Goal: Task Accomplishment & Management: Complete application form

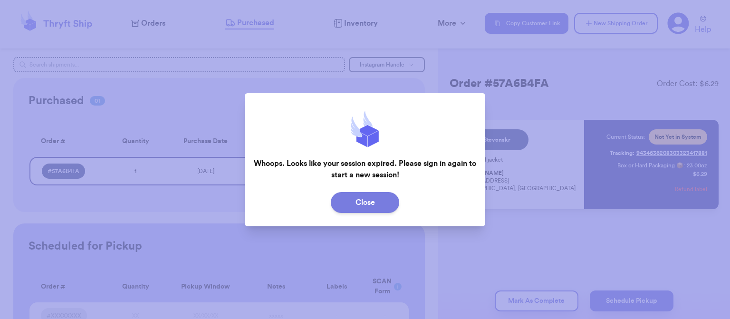
click at [360, 199] on button "Close" at bounding box center [365, 202] width 68 height 21
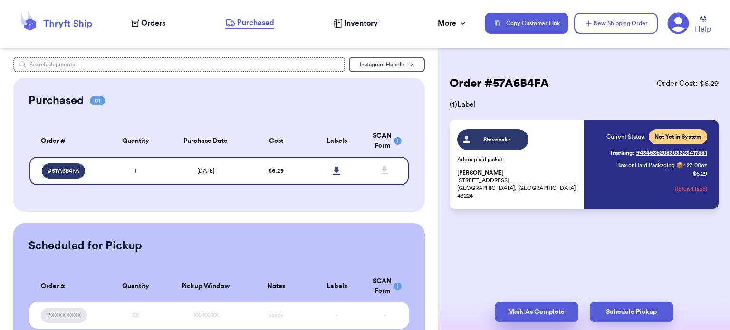
click at [515, 313] on button "Mark As Complete" at bounding box center [537, 312] width 84 height 21
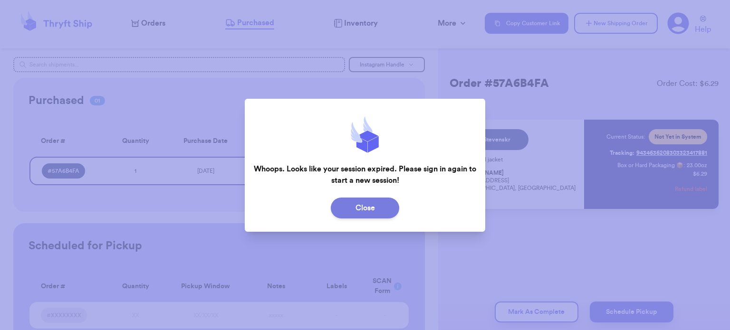
click at [356, 204] on button "Close" at bounding box center [365, 208] width 68 height 21
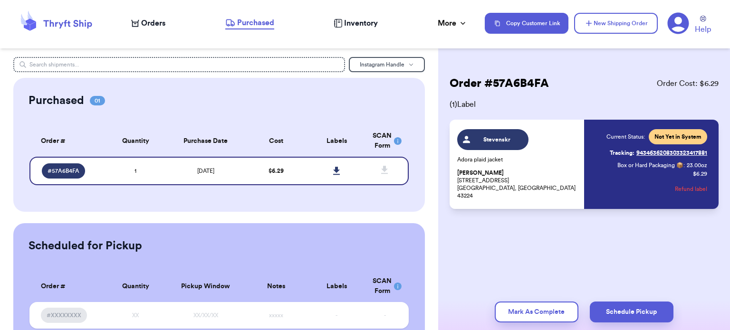
click at [677, 33] on icon at bounding box center [678, 23] width 21 height 21
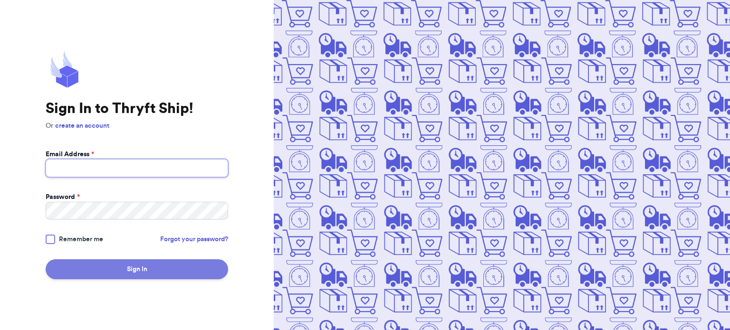
type input "[EMAIL_ADDRESS][DOMAIN_NAME]"
click at [84, 268] on button "Sign In" at bounding box center [137, 270] width 183 height 20
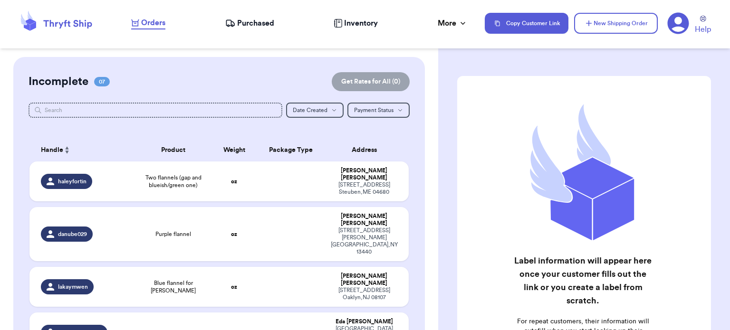
click at [149, 18] on span "Orders" at bounding box center [153, 22] width 24 height 11
click at [151, 179] on span "Two flannels (gap and blueish/green one)" at bounding box center [173, 181] width 65 height 15
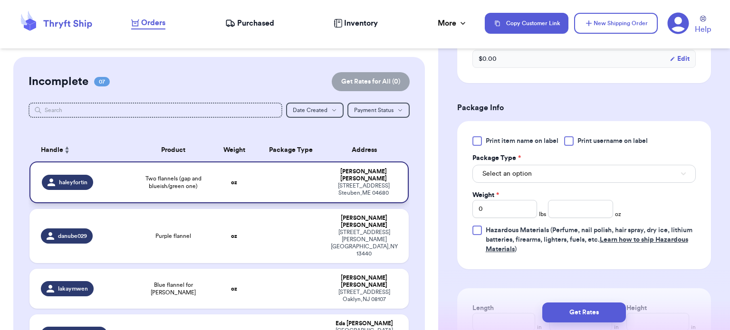
scroll to position [400, 0]
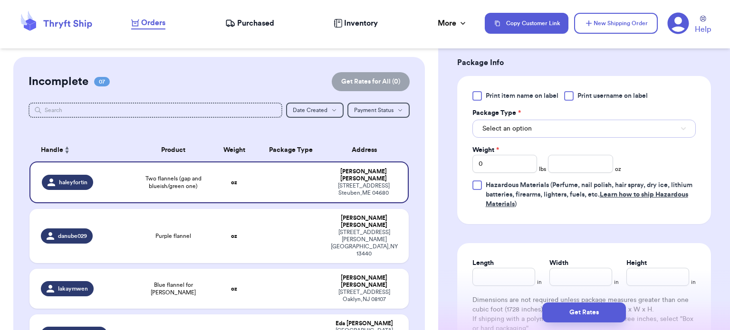
click at [590, 133] on button "Select an option" at bounding box center [584, 129] width 223 height 18
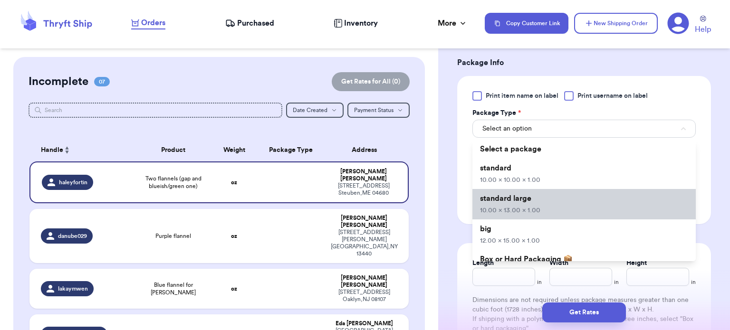
click at [550, 205] on li "standard large 10.00 x 13.00 x 1.00" at bounding box center [584, 204] width 223 height 30
type input "10"
type input "13"
type input "1"
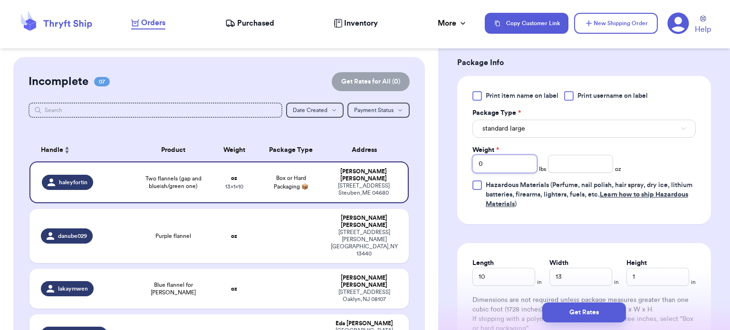
type input "2"
type input "6.6"
type input "12"
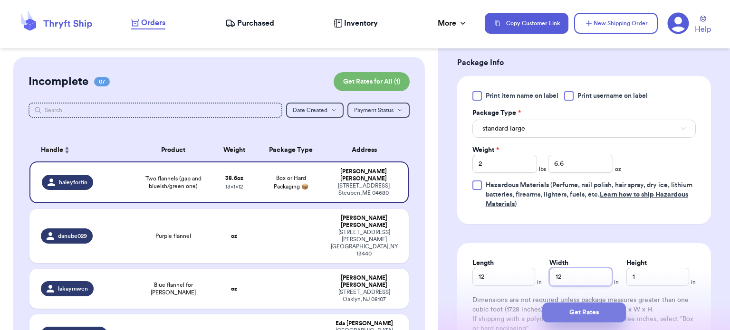
type input "12"
click at [580, 315] on button "Get Rates" at bounding box center [585, 313] width 84 height 20
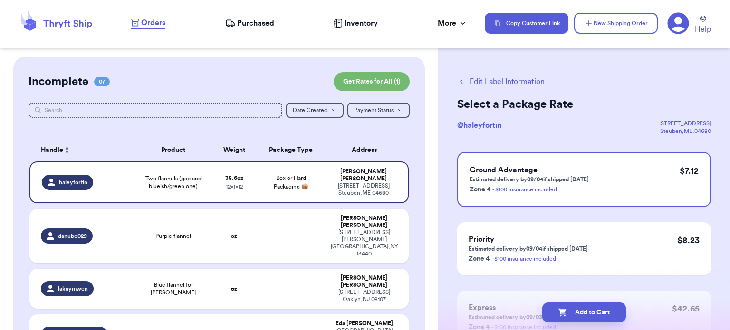
click at [584, 310] on button "Add to Cart" at bounding box center [585, 313] width 84 height 20
checkbox input "true"
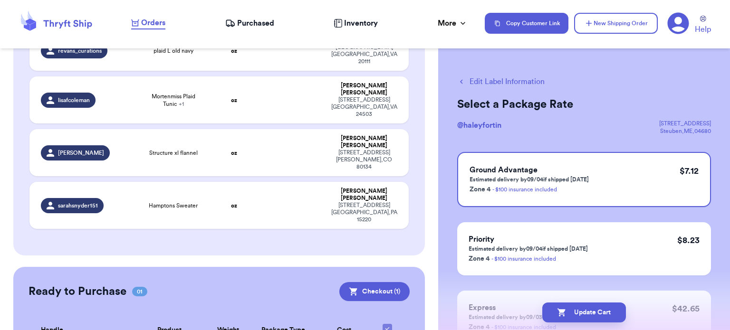
click at [495, 82] on button "Edit Label Information" at bounding box center [500, 81] width 87 height 11
checkbox input "false"
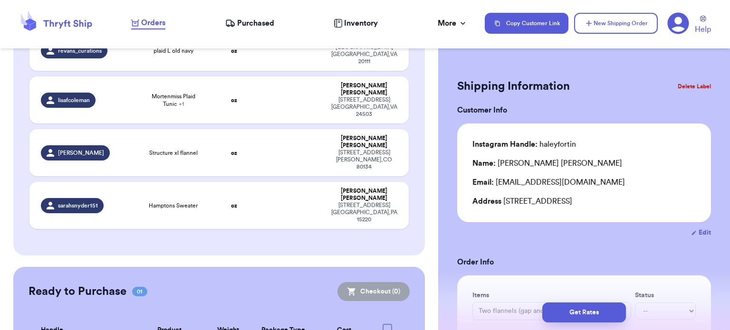
checkbox input "true"
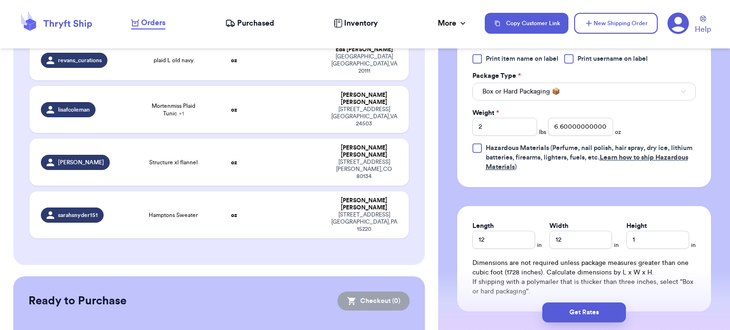
scroll to position [534, 0]
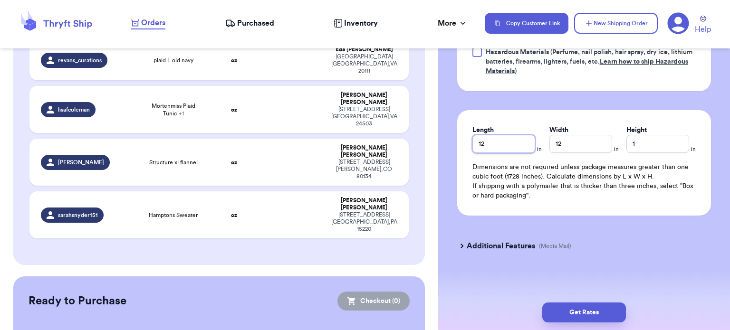
click at [504, 142] on input "12" at bounding box center [504, 144] width 63 height 18
click at [500, 139] on input "12" at bounding box center [504, 144] width 63 height 18
type input "10"
type input "3"
click at [576, 328] on div "Get Rates" at bounding box center [584, 312] width 292 height 35
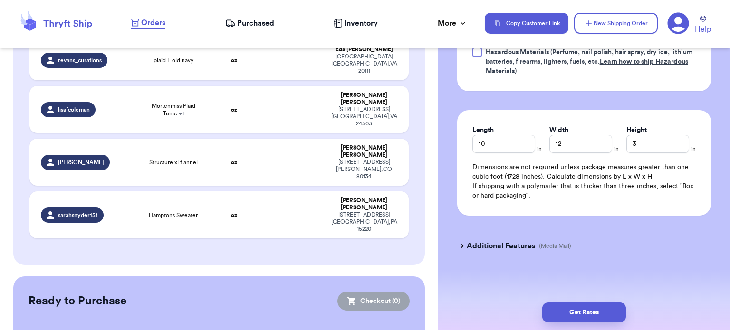
click at [571, 308] on button "Get Rates" at bounding box center [585, 313] width 84 height 20
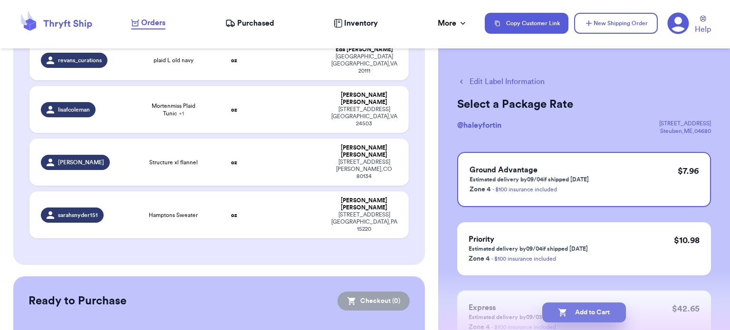
click at [582, 312] on button "Add to Cart" at bounding box center [585, 313] width 84 height 20
checkbox input "true"
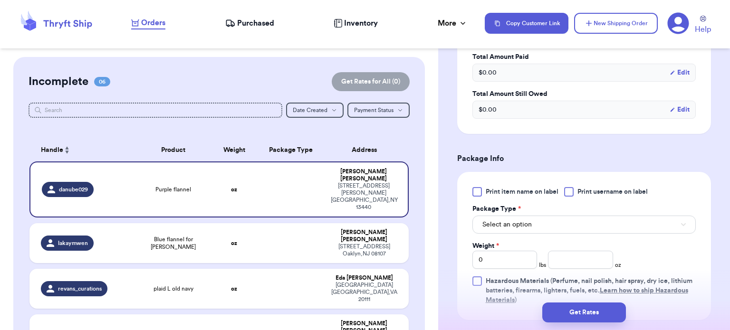
scroll to position [316, 0]
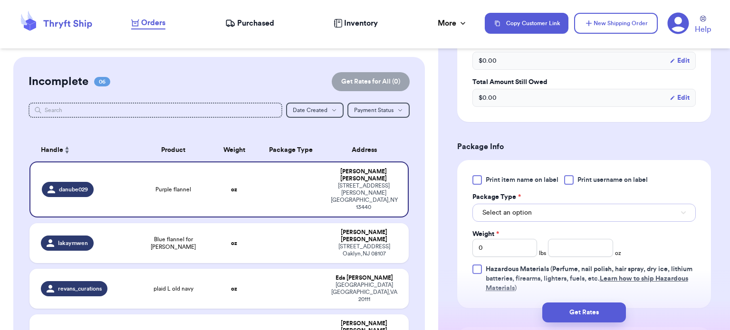
click at [547, 214] on button "Select an option" at bounding box center [584, 213] width 223 height 18
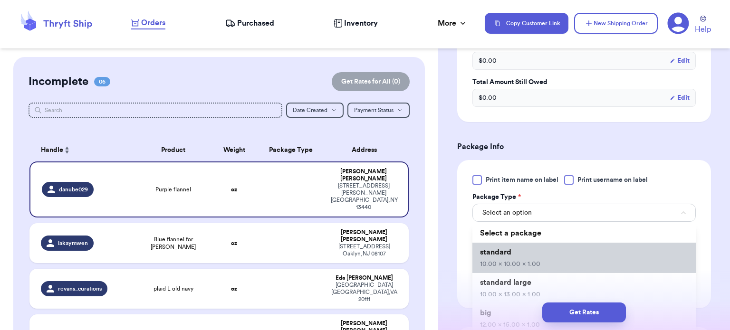
click at [523, 264] on span "10.00 x 10.00 x 1.00" at bounding box center [510, 264] width 60 height 7
type input "10"
type input "1"
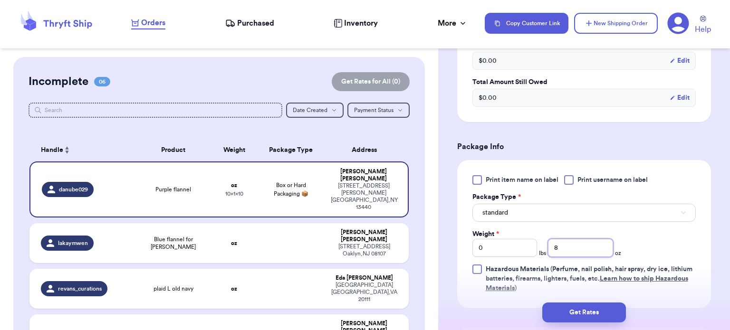
type input "8"
click at [578, 310] on button "Get Rates" at bounding box center [585, 313] width 84 height 20
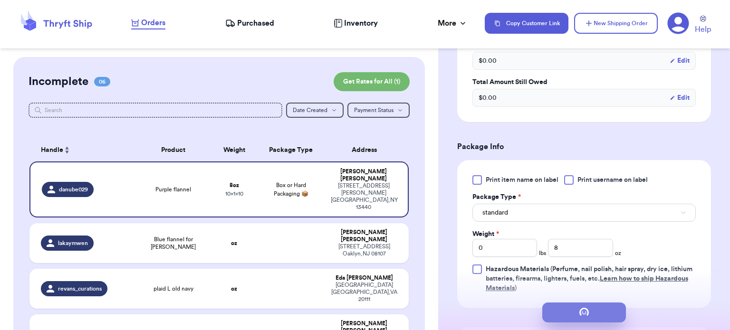
scroll to position [0, 0]
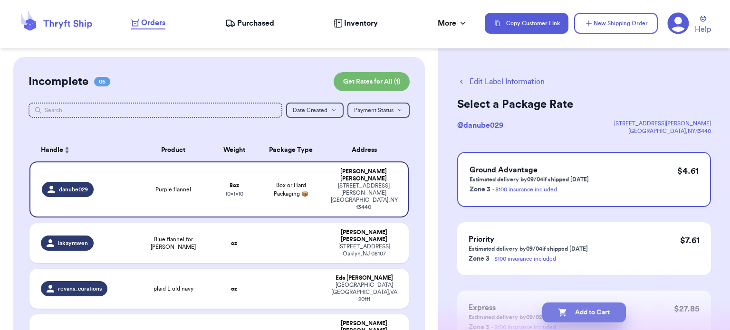
click at [583, 316] on button "Add to Cart" at bounding box center [585, 313] width 84 height 20
checkbox input "true"
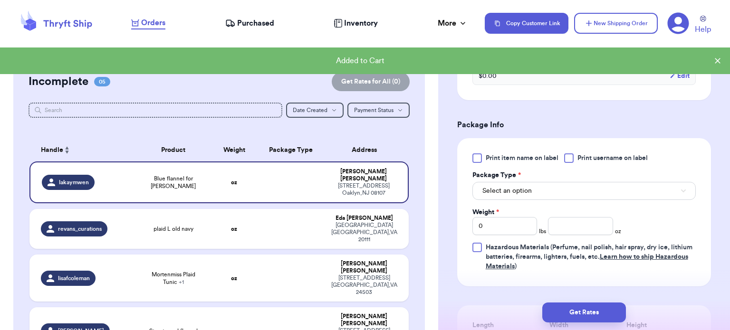
scroll to position [342, 0]
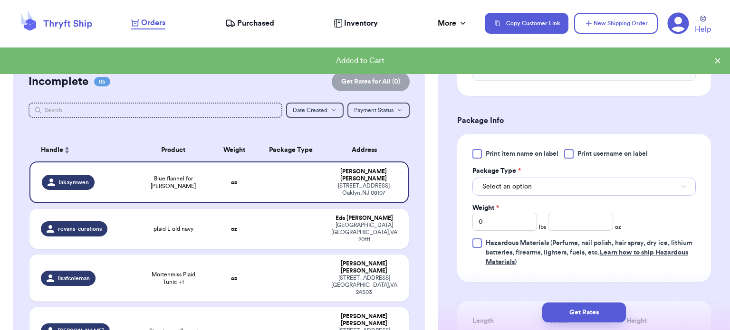
click at [544, 190] on button "Select an option" at bounding box center [584, 187] width 223 height 18
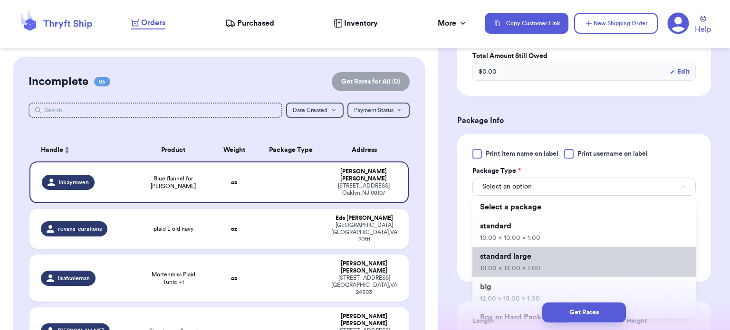
click at [521, 265] on span "10.00 x 13.00 x 1.00" at bounding box center [510, 268] width 60 height 7
type input "10"
type input "13"
type input "1"
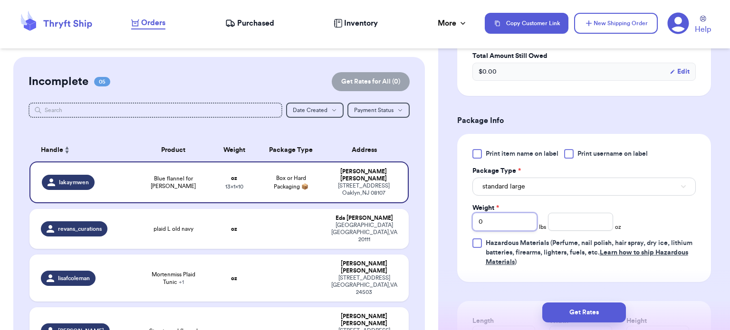
type input "2"
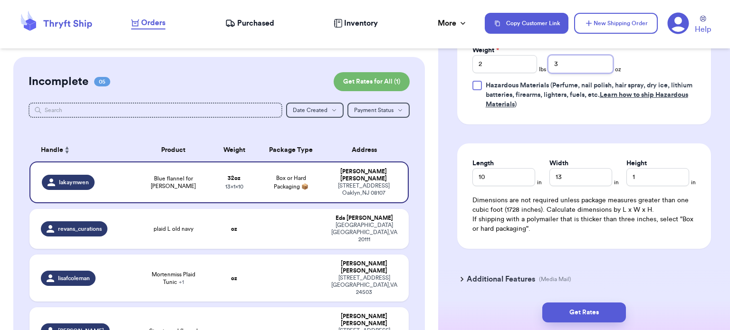
scroll to position [501, 0]
type input "3"
click at [577, 320] on button "Get Rates" at bounding box center [585, 313] width 84 height 20
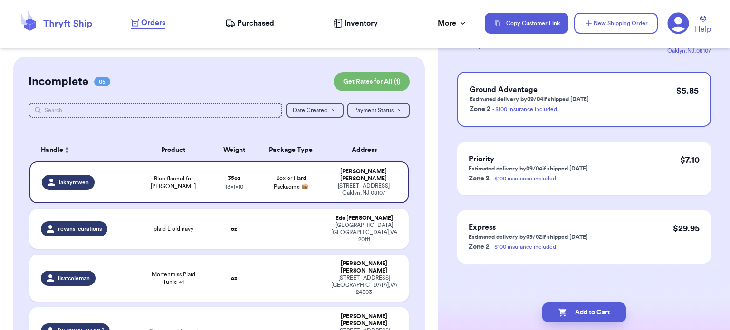
scroll to position [0, 0]
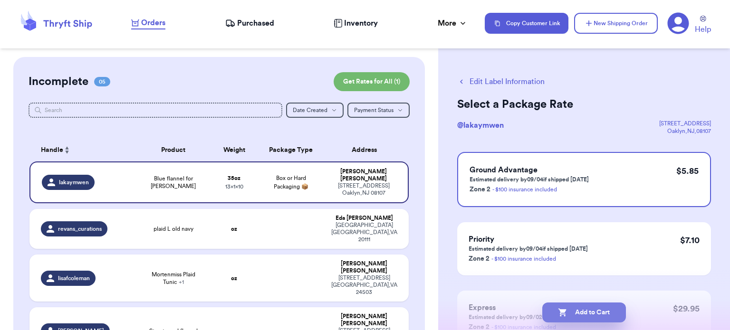
click at [602, 310] on button "Add to Cart" at bounding box center [585, 313] width 84 height 20
checkbox input "true"
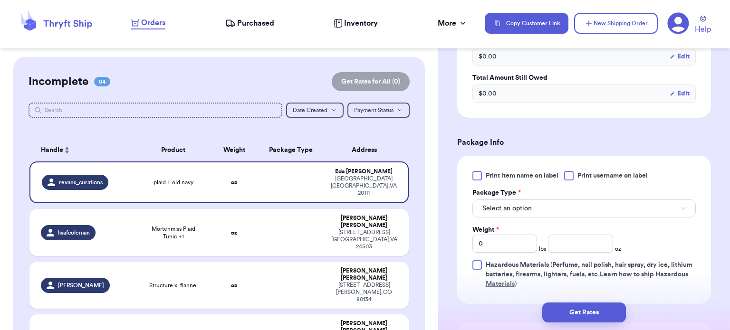
scroll to position [336, 0]
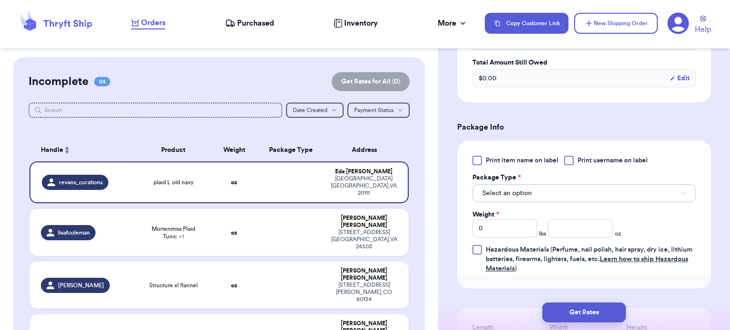
click at [552, 198] on button "Select an option" at bounding box center [584, 194] width 223 height 18
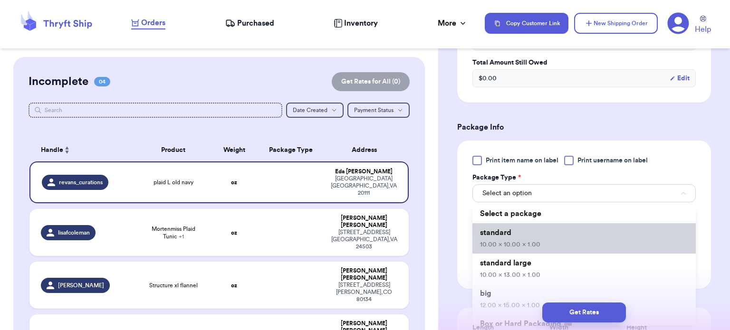
click at [536, 248] on span "10.00 x 10.00 x 1.00" at bounding box center [510, 245] width 60 height 7
type input "10"
type input "1"
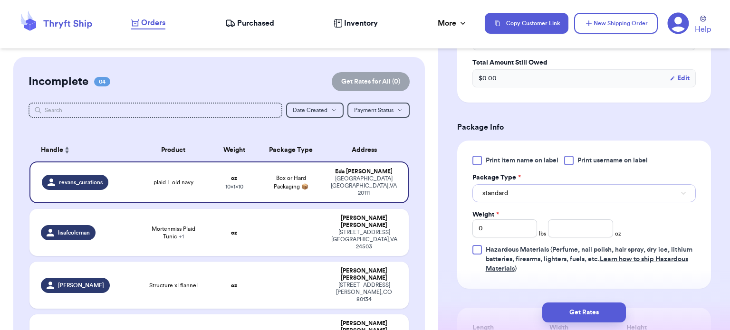
click at [540, 196] on button "standard" at bounding box center [584, 194] width 223 height 18
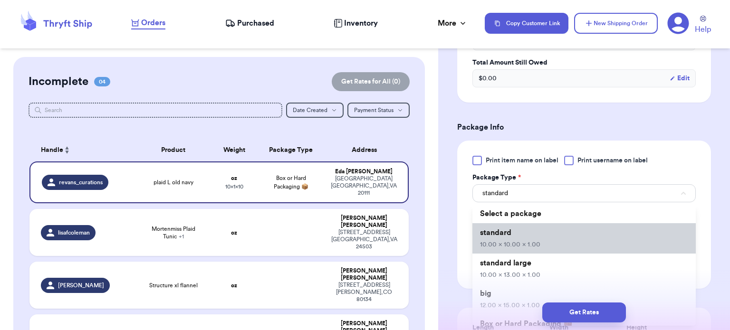
click at [536, 248] on span "10.00 x 10.00 x 1.00" at bounding box center [510, 245] width 60 height 7
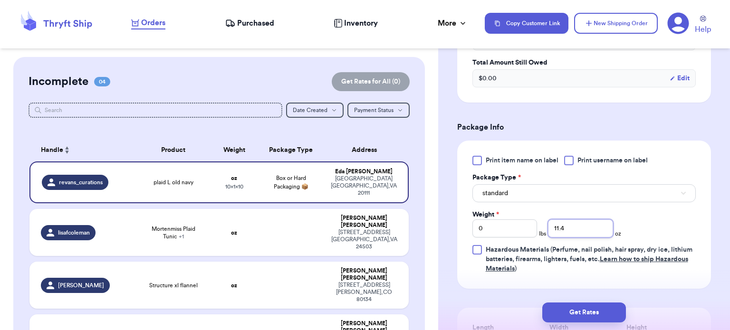
type input "11.4"
click at [587, 314] on button "Get Rates" at bounding box center [585, 313] width 84 height 20
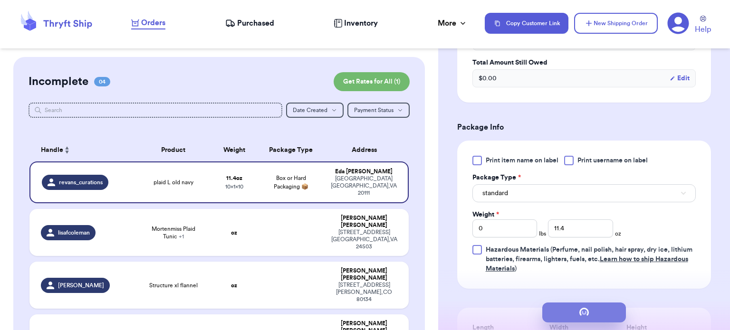
scroll to position [0, 0]
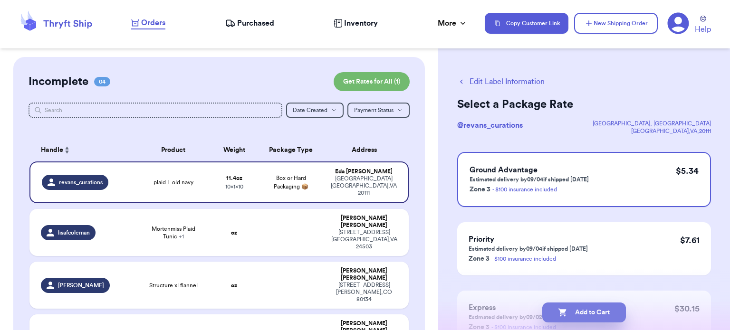
click at [583, 316] on button "Add to Cart" at bounding box center [585, 313] width 84 height 20
checkbox input "true"
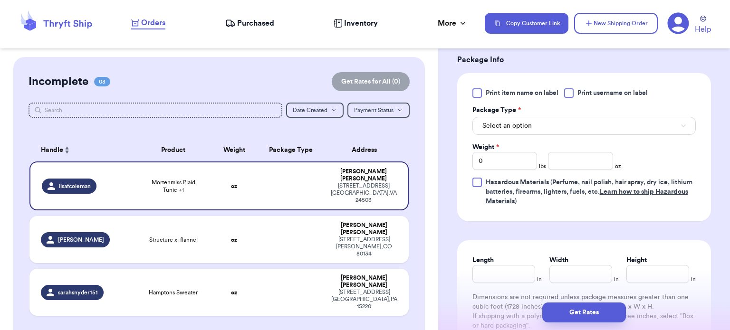
scroll to position [437, 0]
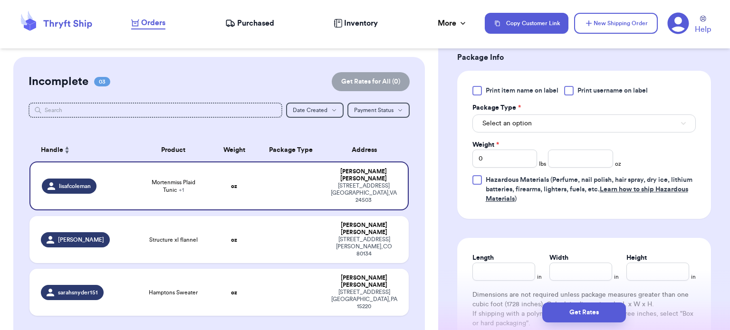
click at [592, 121] on button "Select an option" at bounding box center [584, 124] width 223 height 18
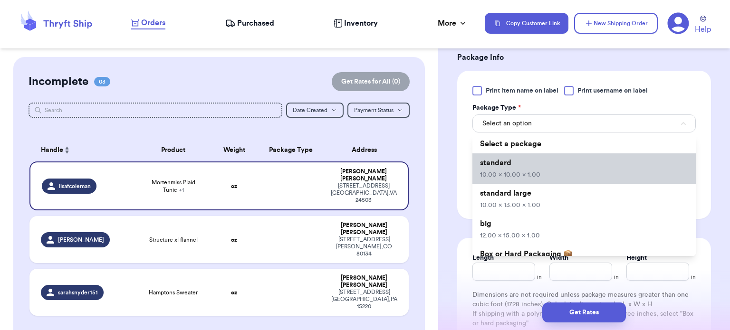
click at [569, 171] on li "standard 10.00 x 10.00 x 1.00" at bounding box center [584, 169] width 223 height 30
type input "10"
type input "1"
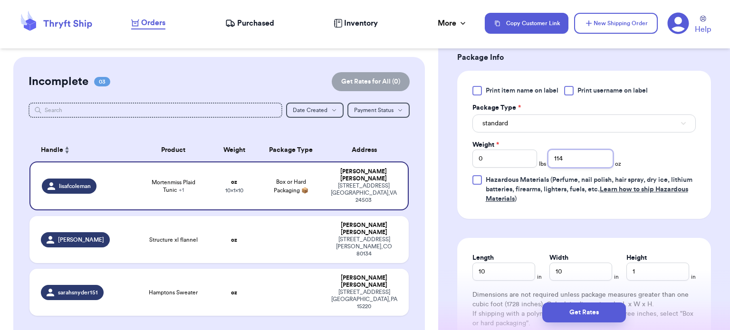
type input "114"
click at [582, 314] on button "Get Rates" at bounding box center [585, 313] width 84 height 20
type input "7"
type input "2"
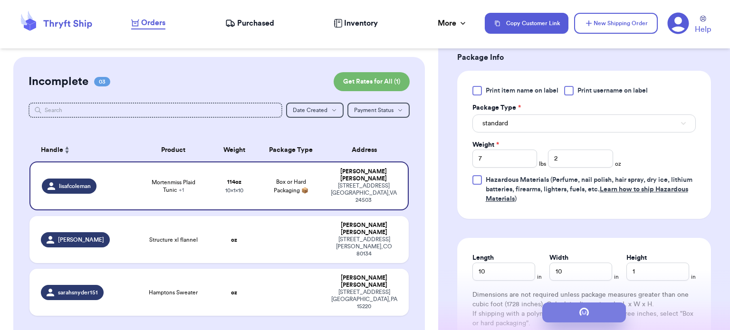
scroll to position [0, 0]
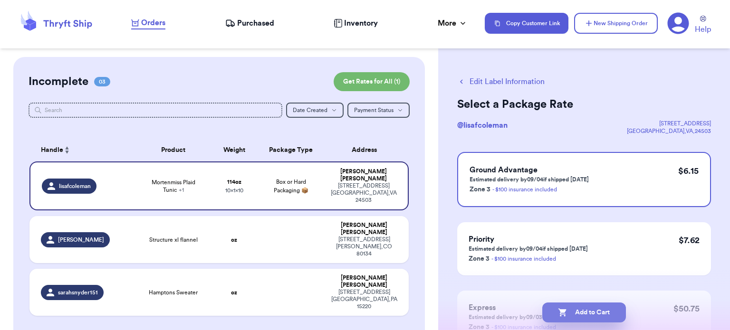
click at [587, 319] on button "Add to Cart" at bounding box center [585, 313] width 84 height 20
checkbox input "true"
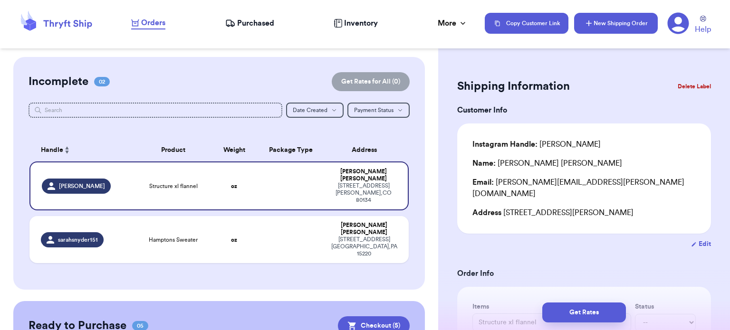
click at [620, 23] on button "New Shipping Order" at bounding box center [616, 23] width 84 height 21
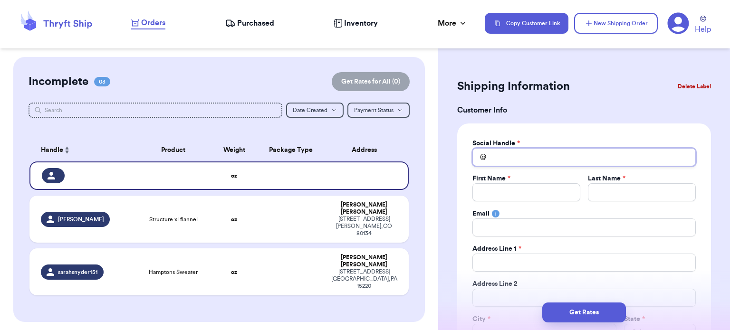
click at [529, 156] on input "Total Amount Paid" at bounding box center [584, 157] width 223 height 18
type input "h"
type input "ha"
type input "hai"
type input "hail"
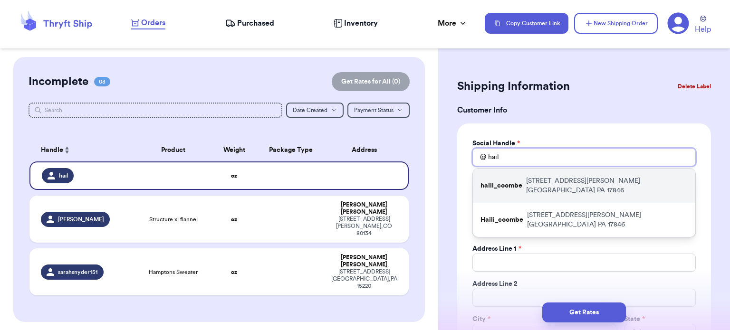
type input "hail"
click at [532, 179] on p "[STREET_ADDRESS][PERSON_NAME]" at bounding box center [607, 185] width 162 height 19
type input "haili_coombe"
type input "Haili"
type input "Coombe"
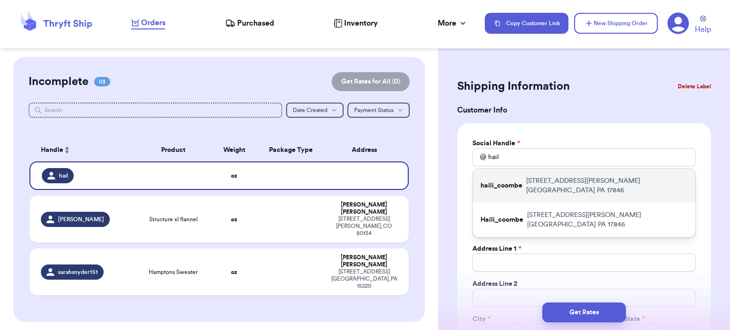
type input "[EMAIL_ADDRESS][DOMAIN_NAME]"
type input "[STREET_ADDRESS][PERSON_NAME]"
type input "[GEOGRAPHIC_DATA]"
select select "PA"
type input "17846"
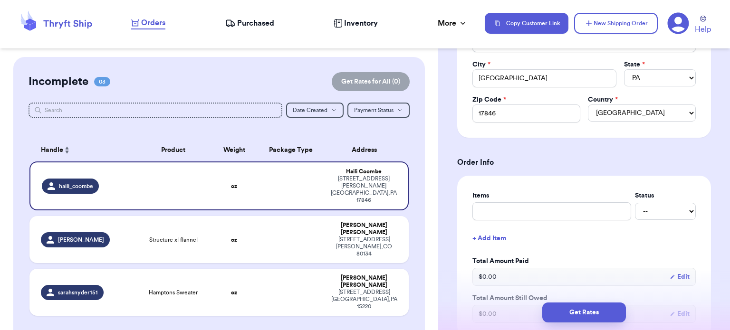
scroll to position [315, 0]
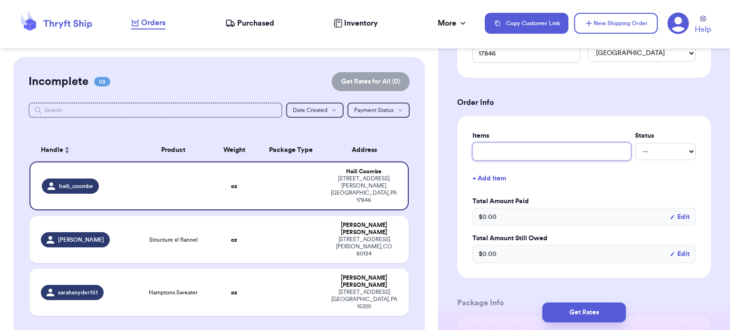
click at [531, 151] on input "text" at bounding box center [552, 152] width 159 height 18
type input "2"
type input "2x"
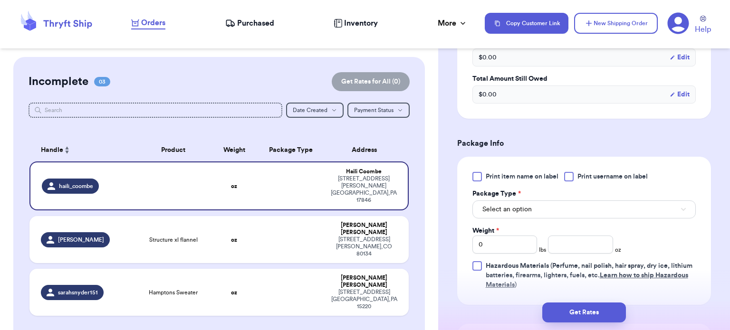
scroll to position [477, 0]
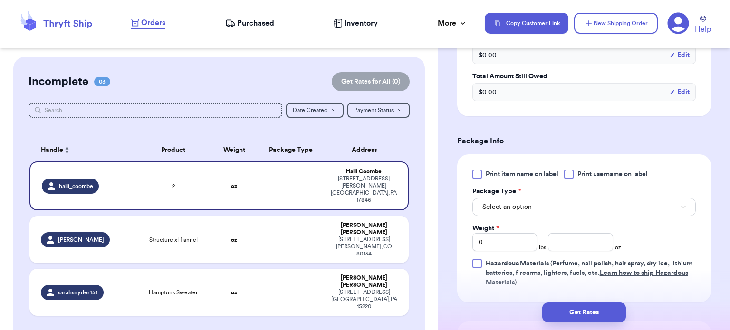
type input "2x"
click at [554, 202] on button "Select an option" at bounding box center [584, 207] width 223 height 18
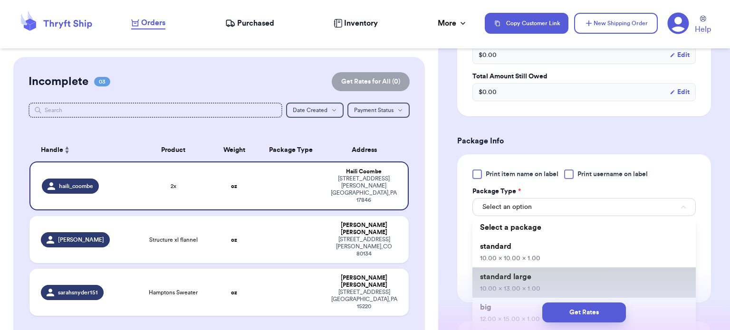
click at [524, 286] on span "10.00 x 13.00 x 1.00" at bounding box center [510, 289] width 60 height 7
type input "10"
type input "13"
type input "1"
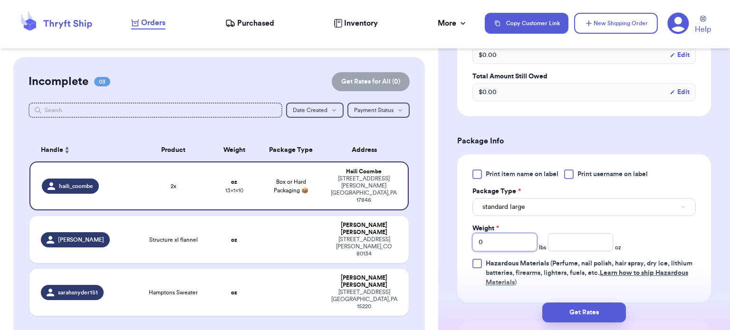
type input "1"
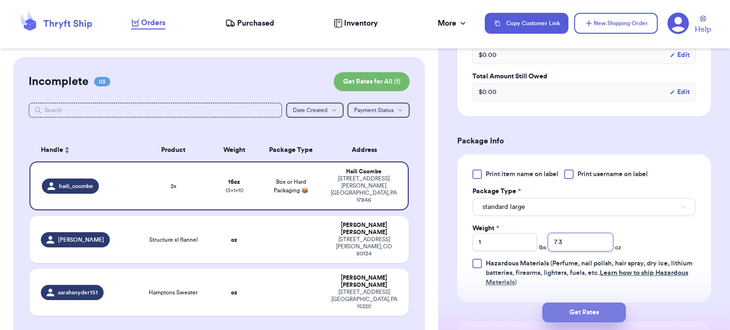
type input "7.3"
click at [574, 305] on button "Get Rates" at bounding box center [585, 313] width 84 height 20
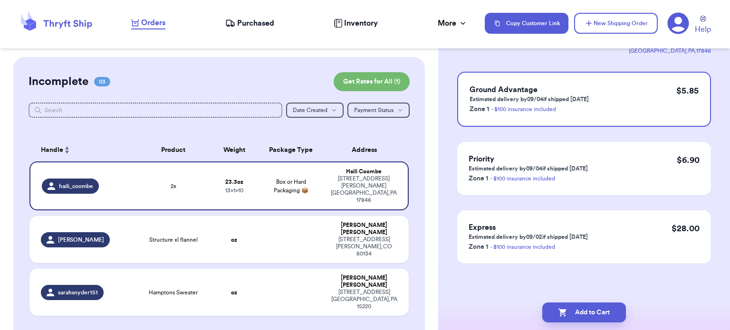
scroll to position [0, 0]
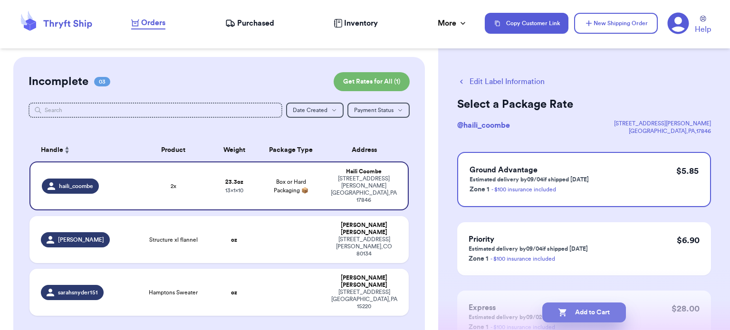
click at [589, 314] on button "Add to Cart" at bounding box center [585, 313] width 84 height 20
checkbox input "true"
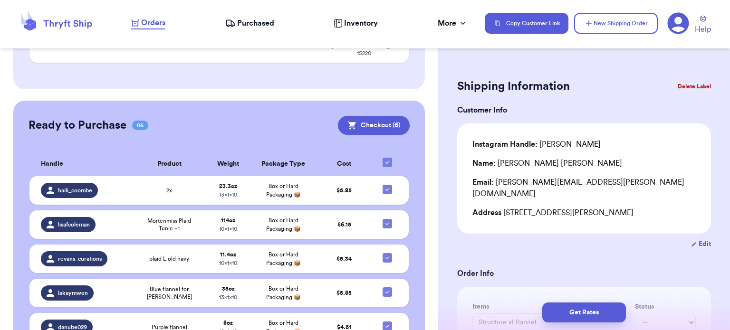
scroll to position [255, 0]
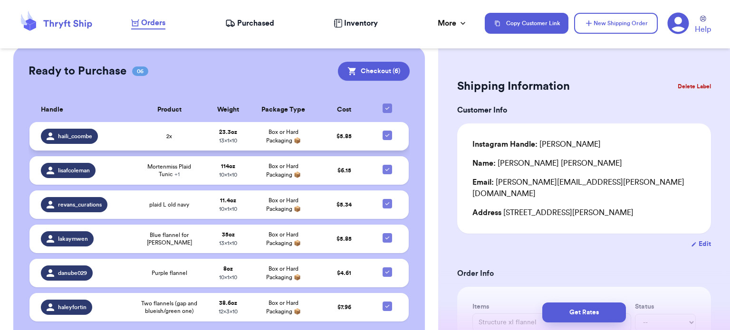
click at [166, 133] on span "2x" at bounding box center [169, 137] width 6 height 8
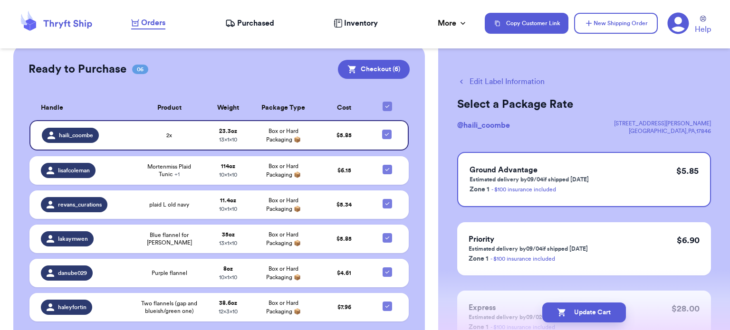
click at [491, 81] on button "Edit Label Information" at bounding box center [500, 81] width 87 height 11
checkbox input "false"
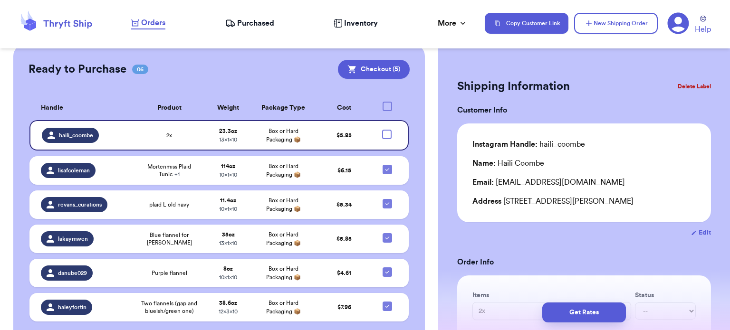
checkbox input "true"
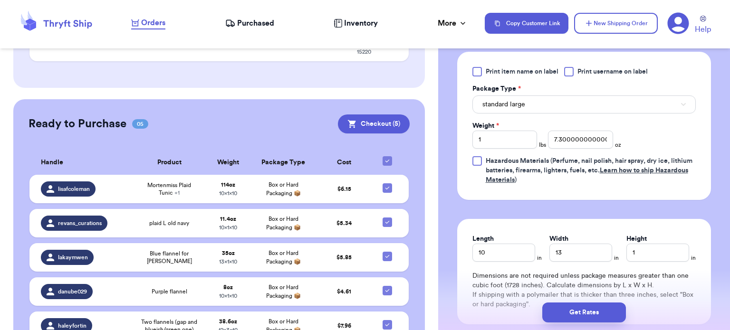
scroll to position [429, 0]
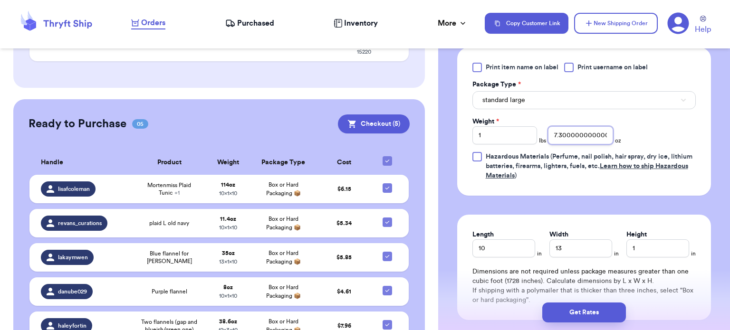
click at [578, 137] on input "7.300000000000001" at bounding box center [580, 135] width 65 height 18
type input "7.5"
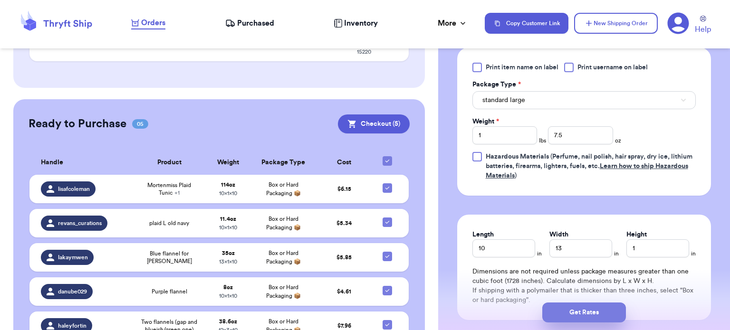
click at [585, 315] on button "Get Rates" at bounding box center [585, 313] width 84 height 20
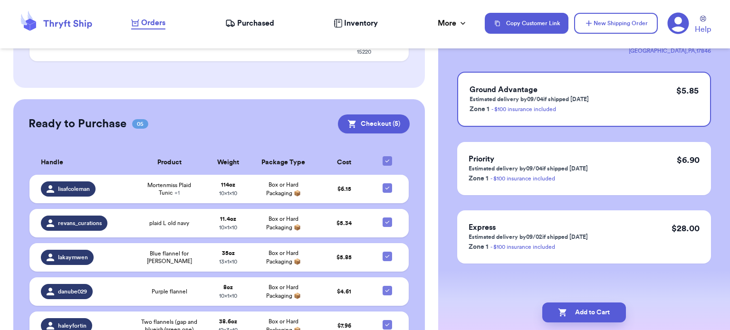
scroll to position [0, 0]
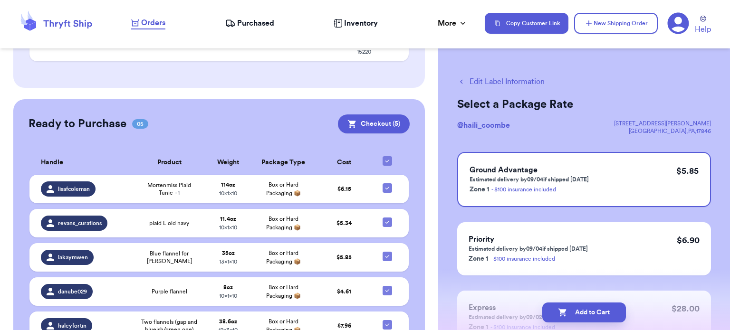
click at [598, 318] on button "Add to Cart" at bounding box center [585, 313] width 84 height 20
checkbox input "true"
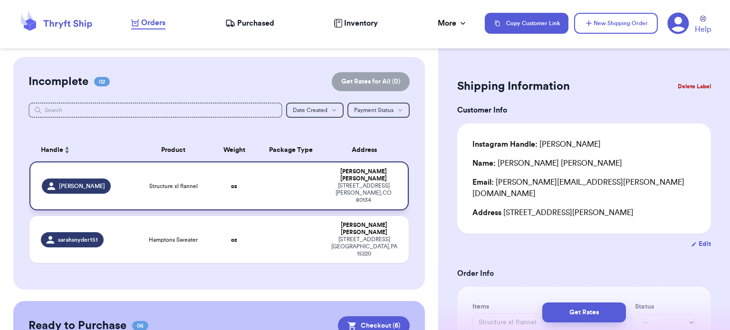
click at [270, 168] on td at bounding box center [291, 186] width 68 height 49
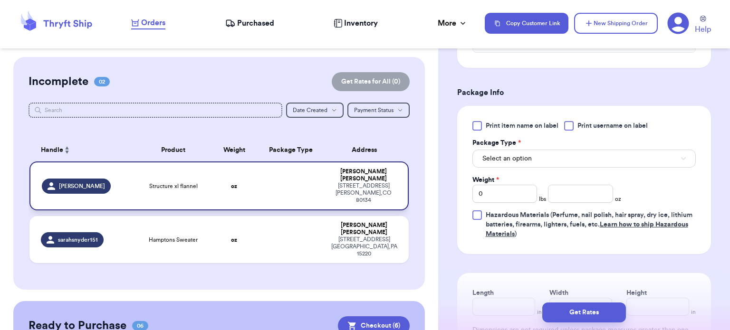
scroll to position [409, 0]
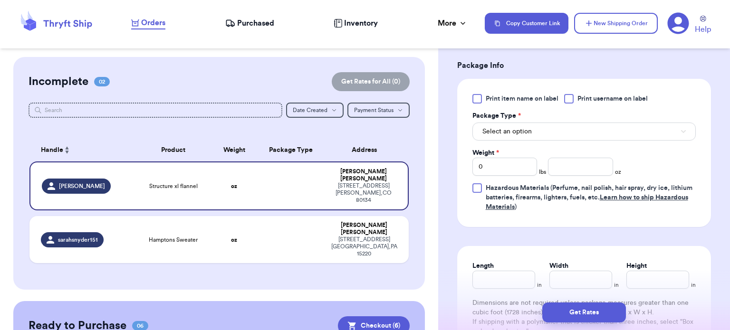
click at [625, 123] on button "Select an option" at bounding box center [584, 132] width 223 height 18
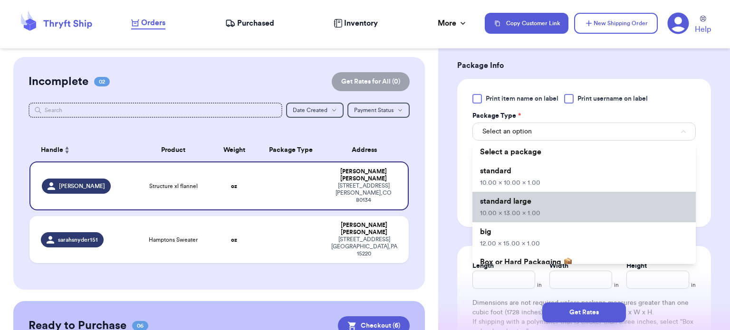
click at [575, 196] on li "standard large 10.00 x 13.00 x 1.00" at bounding box center [584, 207] width 223 height 30
type input "10"
type input "13"
type input "1"
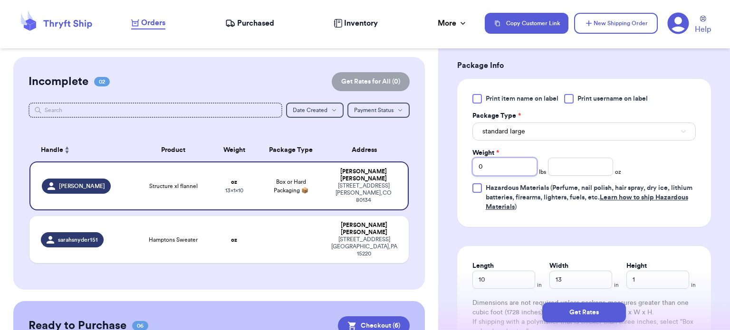
click at [486, 158] on input "0" at bounding box center [505, 167] width 65 height 18
type input "1"
type input "5"
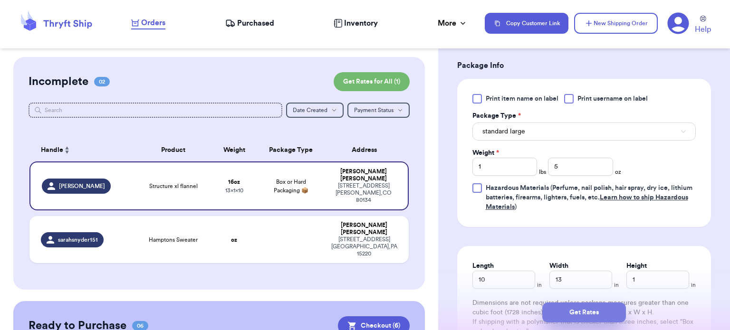
click at [570, 316] on button "Get Rates" at bounding box center [585, 313] width 84 height 20
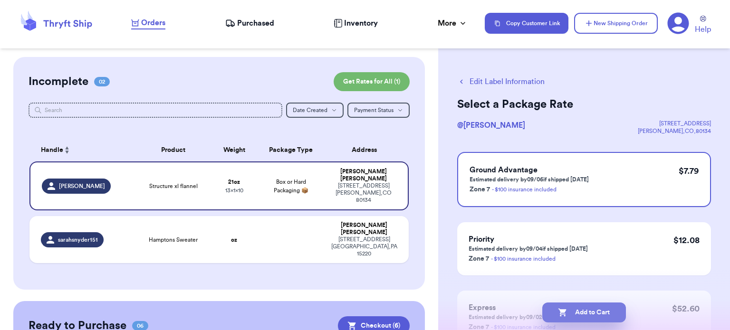
click at [585, 314] on button "Add to Cart" at bounding box center [585, 313] width 84 height 20
checkbox input "true"
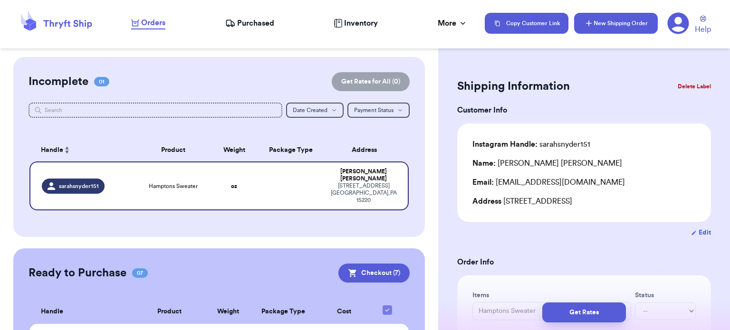
click at [618, 22] on button "New Shipping Order" at bounding box center [616, 23] width 84 height 21
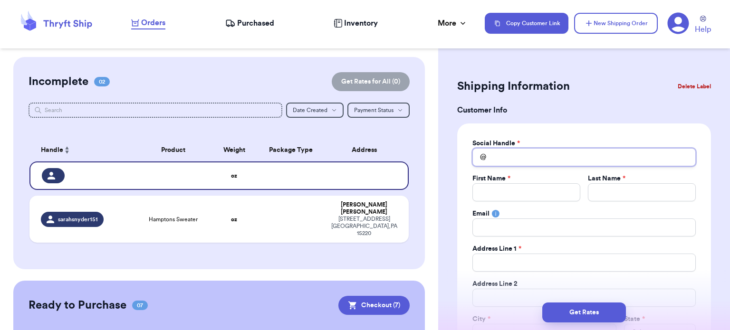
click at [519, 160] on input "Total Amount Paid" at bounding box center [584, 157] width 223 height 18
type input "a"
type input "ar"
type input "ari"
type input "ariz"
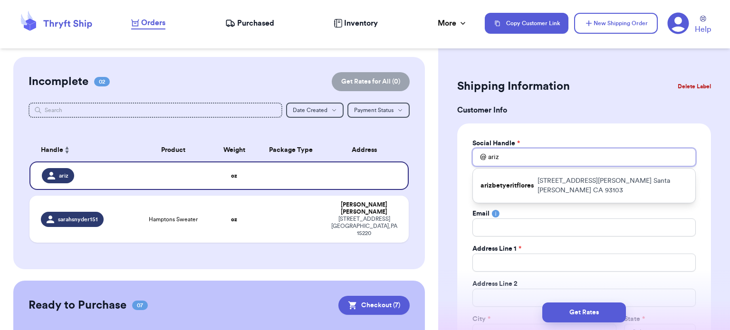
type input "ariz"
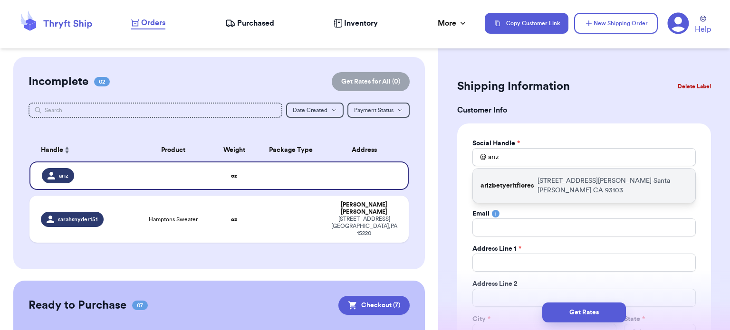
click at [532, 181] on p "arizbetyeritflores" at bounding box center [507, 186] width 53 height 10
type input "arizbetyeritflores"
type input "Arizbet"
type input "[PERSON_NAME]"
type input "[EMAIL_ADDRESS][DOMAIN_NAME]"
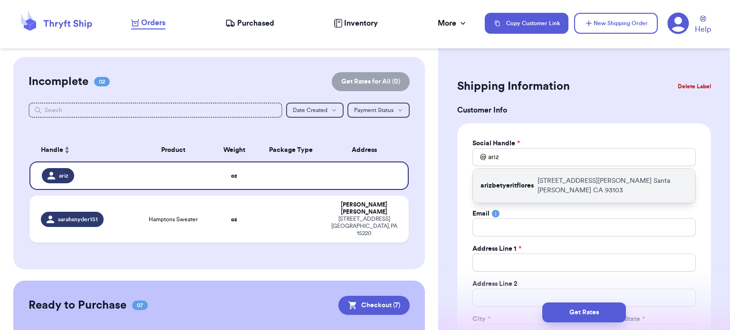
type input "[STREET_ADDRESS][PERSON_NAME]"
type input "Santa [PERSON_NAME]"
select select "CA"
type input "93103"
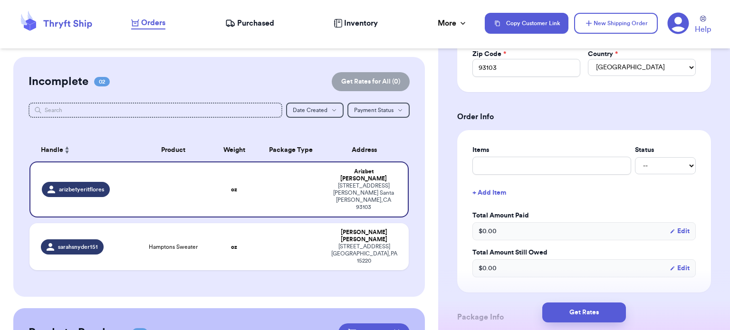
scroll to position [330, 0]
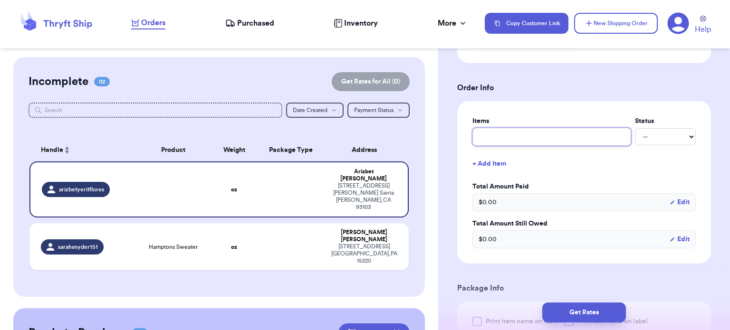
click at [571, 139] on input "text" at bounding box center [552, 137] width 159 height 18
type input "o"
type input "ou"
type input "out"
type input "outf"
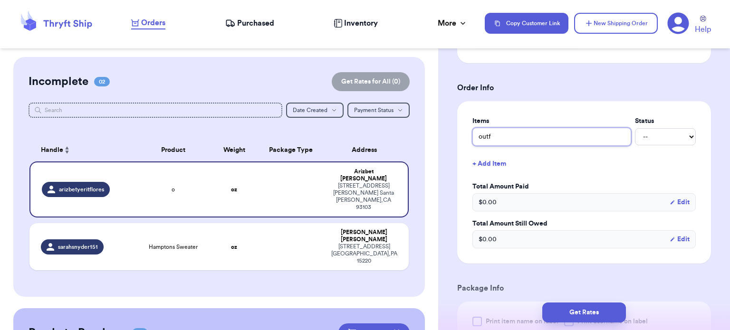
type input "outfi"
type input "outfit"
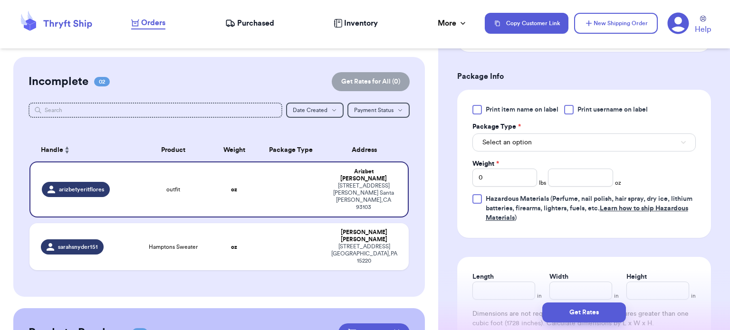
scroll to position [554, 0]
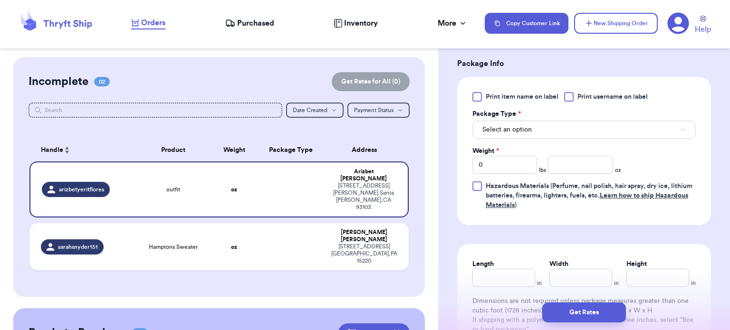
type input "outfit"
click at [556, 128] on button "Select an option" at bounding box center [584, 130] width 223 height 18
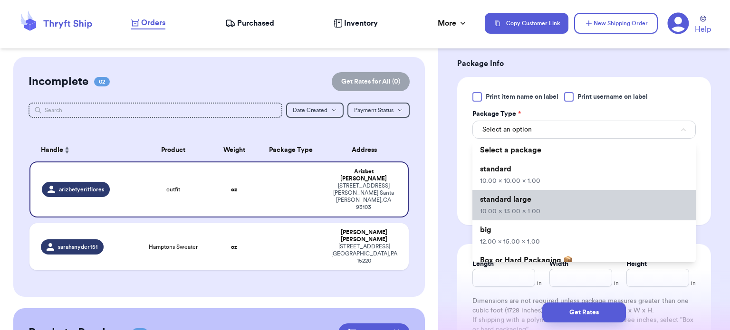
click at [537, 209] on span "10.00 x 13.00 x 1.00" at bounding box center [510, 211] width 60 height 7
type input "10"
type input "13"
type input "1"
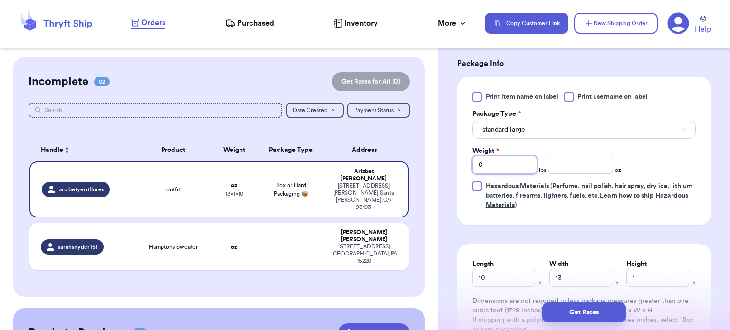
type input "1"
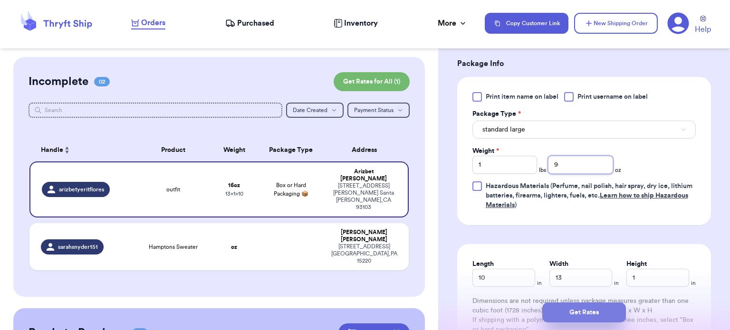
type input "9"
click at [560, 307] on button "Get Rates" at bounding box center [585, 313] width 84 height 20
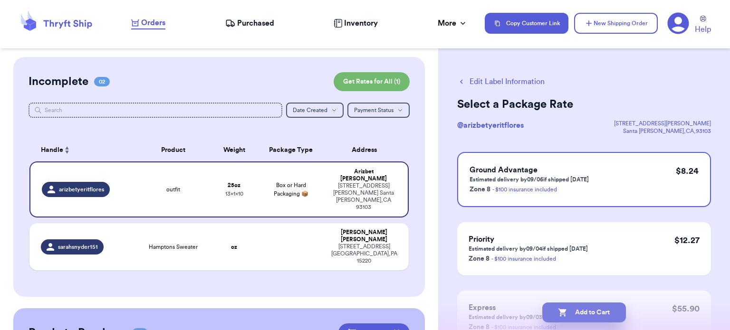
click at [587, 319] on button "Add to Cart" at bounding box center [585, 313] width 84 height 20
checkbox input "true"
